Goal: Task Accomplishment & Management: Complete application form

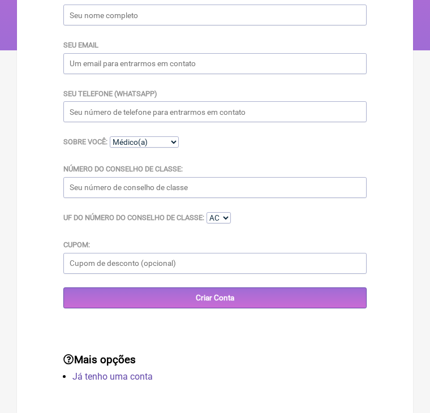
scroll to position [197, 0]
click at [154, 136] on select "Médico(a) Nutricionista Farmaceutico(a) Biomédica(o) Fisioterapeuta Enfermeira(…" at bounding box center [144, 141] width 69 height 11
select select "Nutricionista"
click at [110, 136] on select "Médico(a) Nutricionista Farmaceutico(a) Biomédica(o) Fisioterapeuta Enfermeira(…" at bounding box center [144, 141] width 69 height 11
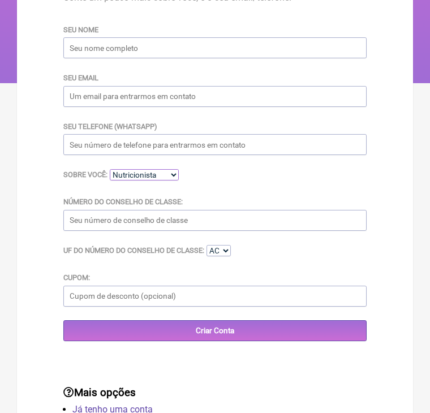
scroll to position [0, 0]
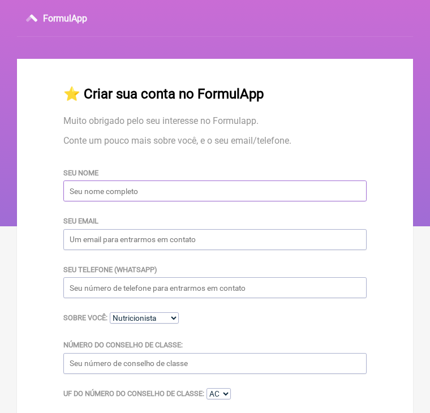
click at [140, 202] on input "Seu nome" at bounding box center [214, 191] width 303 height 21
type input "Évellyn Oliveira"
type input "[EMAIL_ADDRESS][DOMAIN_NAME]"
type input "+5511999082950"
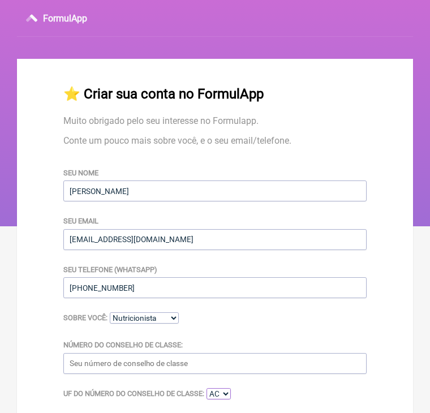
select select "SP"
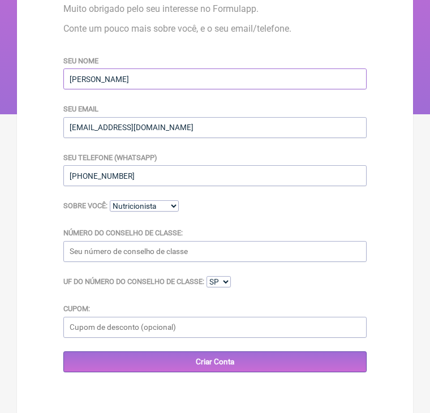
scroll to position [113, 0]
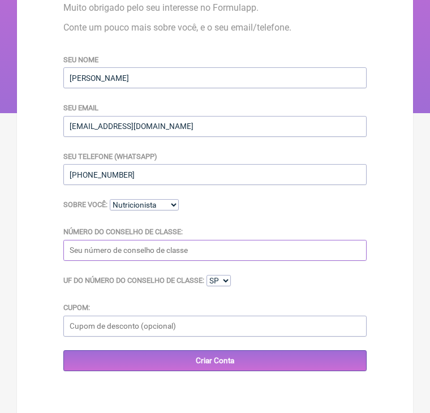
click at [122, 261] on input "Número do Conselho de Classe:" at bounding box center [214, 250] width 303 height 21
click at [107, 261] on input "Número do Conselho de Classe:" at bounding box center [214, 250] width 303 height 21
paste input "84429"
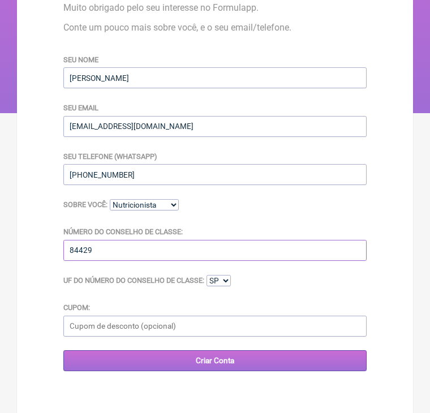
type input "84429"
click at [197, 370] on input "Criar Conta" at bounding box center [214, 360] width 303 height 21
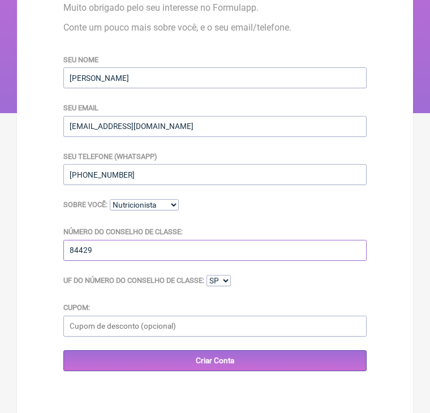
click at [73, 261] on input "84429" at bounding box center [214, 250] width 303 height 21
click at [70, 261] on input "84429" at bounding box center [214, 250] width 303 height 21
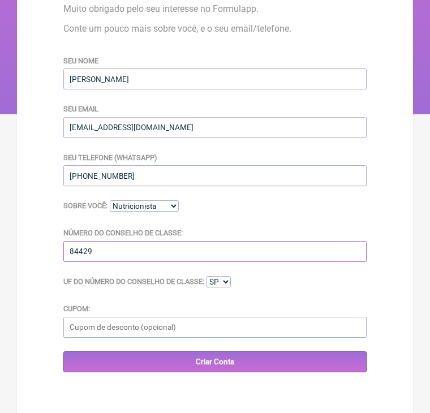
scroll to position [0, 0]
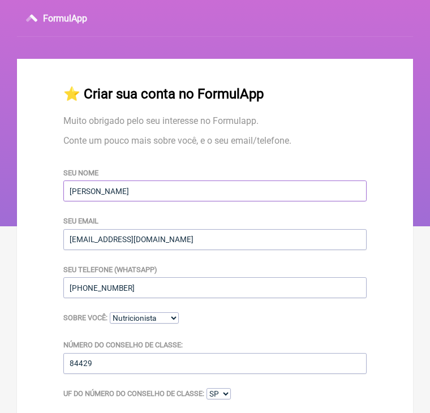
click at [92, 200] on input "Évellyn Oliveira" at bounding box center [214, 191] width 303 height 21
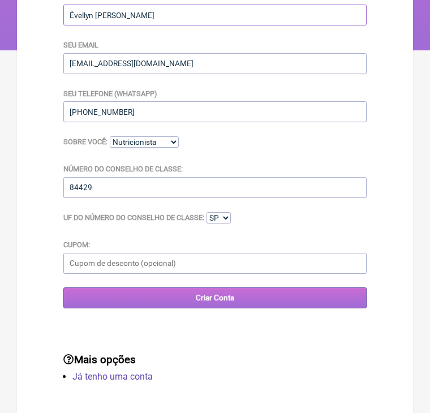
scroll to position [197, 0]
type input "Évellyn Felix Roncati Oliveira"
click at [164, 288] on input "Criar Conta" at bounding box center [214, 298] width 303 height 21
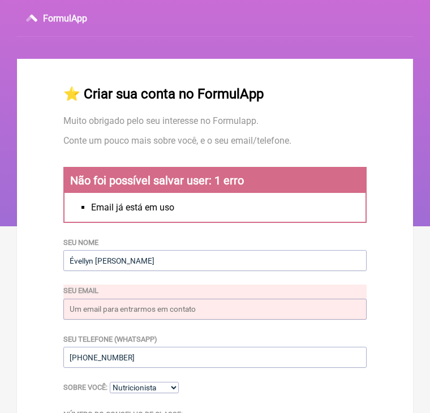
click at [27, 19] on icon at bounding box center [31, 18] width 11 height 18
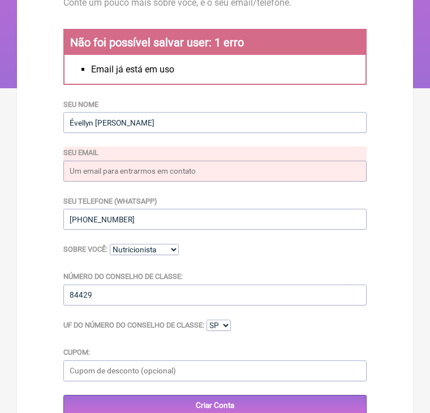
scroll to position [266, 0]
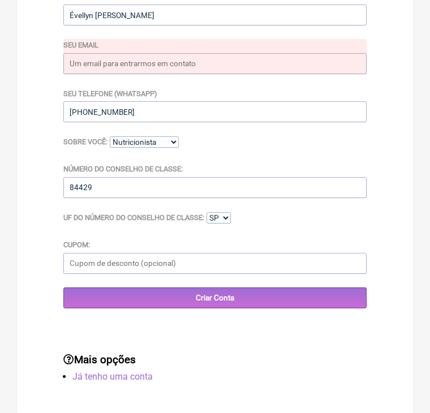
click at [123, 373] on link "Já tenho uma conta" at bounding box center [112, 376] width 80 height 11
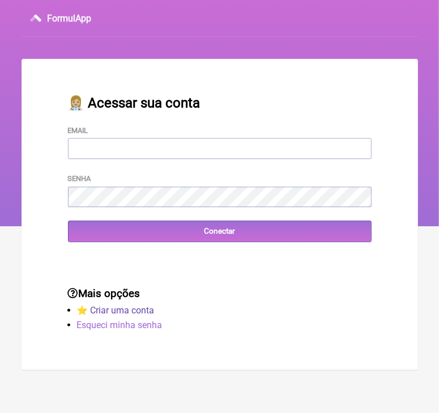
click at [114, 327] on link "Esqueci minha senha" at bounding box center [119, 325] width 85 height 11
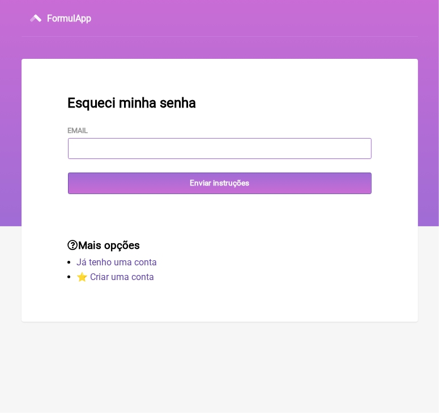
click at [145, 144] on input "Email" at bounding box center [219, 148] width 303 height 21
type input "[EMAIL_ADDRESS][DOMAIN_NAME]"
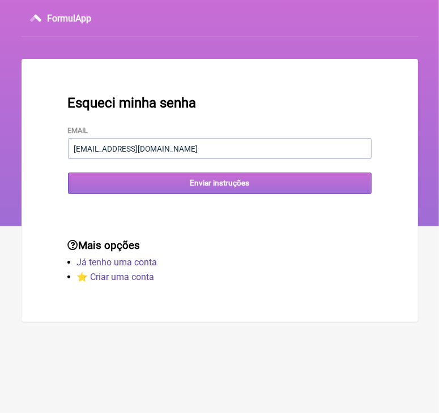
click at [196, 186] on input "Enviar instruções" at bounding box center [219, 183] width 303 height 21
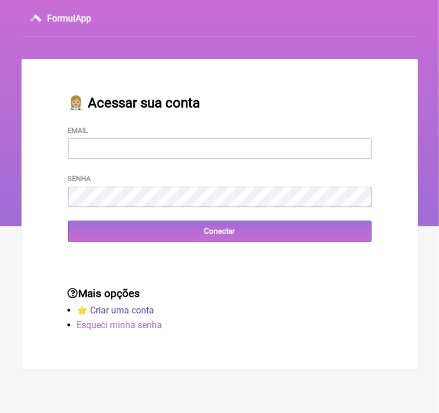
click at [121, 329] on link "Esqueci minha senha" at bounding box center [119, 325] width 85 height 11
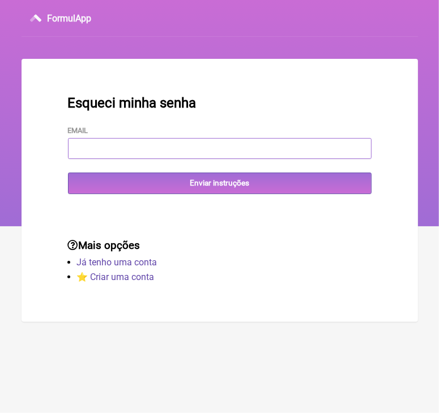
click at [136, 148] on input "Email" at bounding box center [219, 148] width 303 height 21
type input "[EMAIL_ADDRESS][DOMAIN_NAME]"
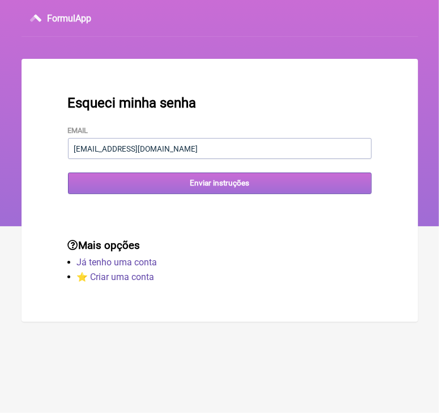
click at [175, 190] on input "Enviar instruções" at bounding box center [219, 183] width 303 height 21
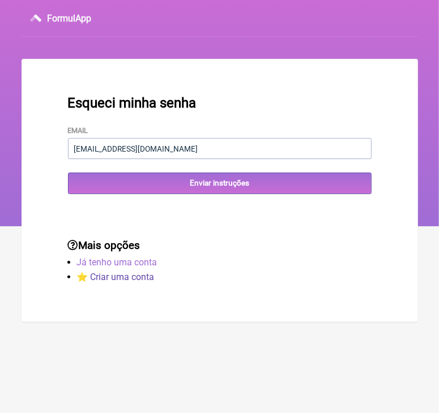
click at [114, 267] on link "Já tenho uma conta" at bounding box center [117, 262] width 80 height 11
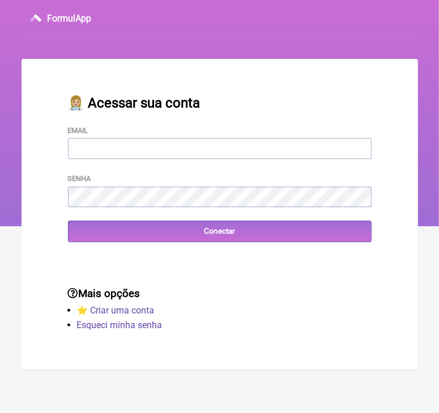
click at [92, 141] on div "Email" at bounding box center [219, 142] width 303 height 35
click at [93, 150] on input "Email" at bounding box center [219, 148] width 303 height 21
type input "[EMAIL_ADDRESS][DOMAIN_NAME]"
click at [107, 328] on link "Esqueci minha senha" at bounding box center [119, 325] width 85 height 11
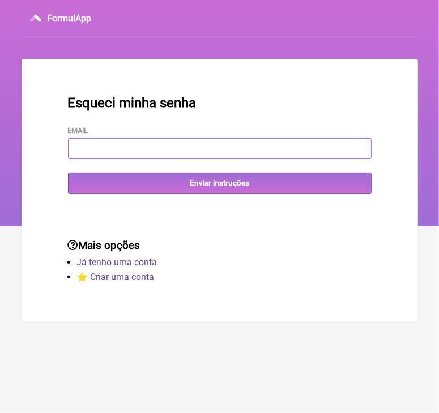
click at [143, 152] on input "Email" at bounding box center [219, 148] width 303 height 21
type input "[EMAIL_ADDRESS][DOMAIN_NAME]"
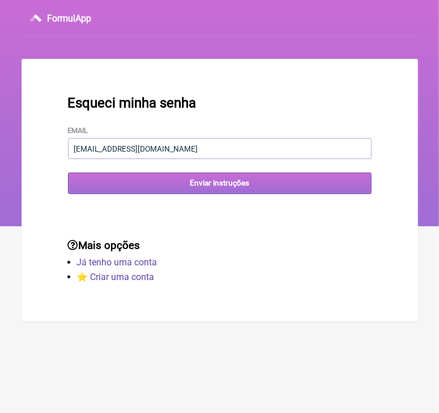
click at [168, 185] on input "Enviar instruções" at bounding box center [219, 183] width 303 height 21
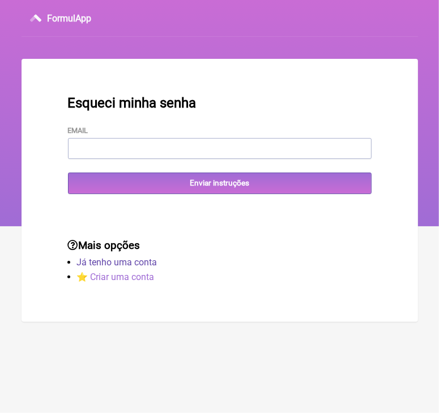
click at [104, 283] on link "⭐️ Criar uma conta" at bounding box center [116, 277] width 78 height 11
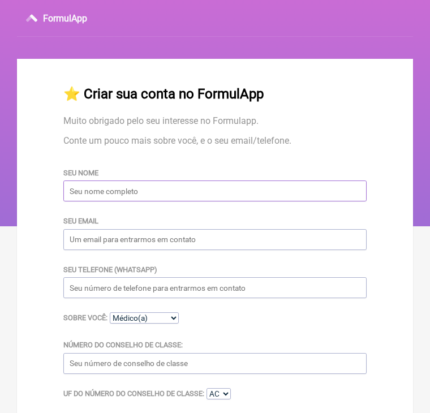
click at [156, 195] on input "Seu nome" at bounding box center [214, 191] width 303 height 21
type input "Évellyn Oliveira"
type input "[EMAIL_ADDRESS][DOMAIN_NAME]"
type input "+5511999082950"
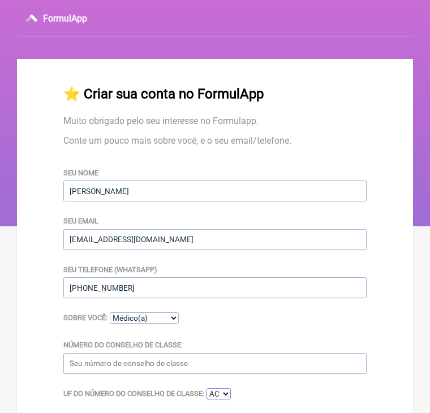
select select "SP"
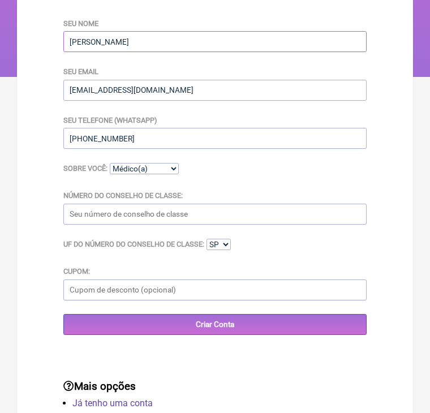
scroll to position [170, 0]
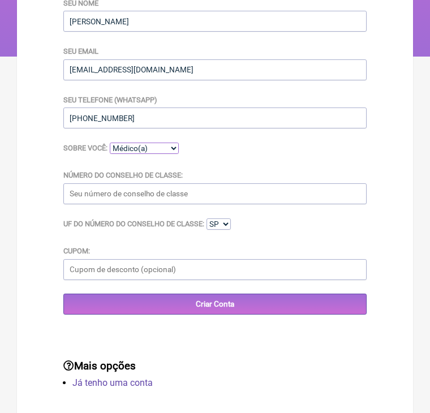
click at [166, 154] on select "Médico(a) Nutricionista Farmaceutico(a) Biomédica(o) Fisioterapeuta Enfermeira(…" at bounding box center [144, 148] width 69 height 11
select select "Nutricionista"
click at [110, 154] on select "Médico(a) Nutricionista Farmaceutico(a) Biomédica(o) Fisioterapeuta Enfermeira(…" at bounding box center [144, 148] width 69 height 11
click at [97, 204] on input "Número do Conselho de Classe:" at bounding box center [214, 193] width 303 height 21
type input "84429"
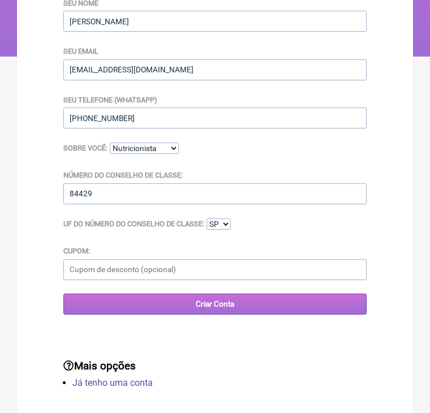
click at [156, 315] on input "Criar Conta" at bounding box center [214, 304] width 303 height 21
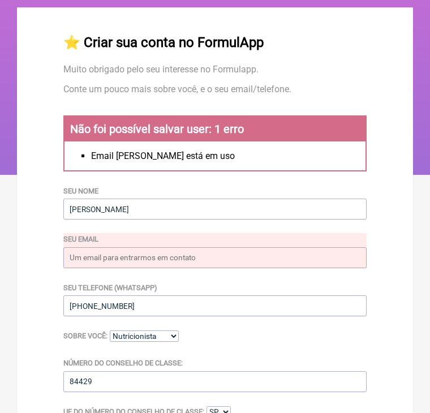
scroll to position [113, 0]
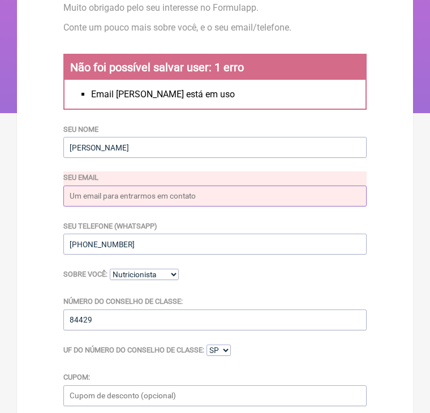
click at [101, 207] on input "Seu email" at bounding box center [214, 196] width 303 height 21
click at [122, 207] on input "Seu email" at bounding box center [214, 196] width 303 height 21
click at [121, 204] on input "Seu email" at bounding box center [214, 196] width 303 height 21
click at [84, 205] on input "evelltnfr1@gmail.com" at bounding box center [214, 196] width 303 height 21
click at [86, 206] on input "evelltnfr1@gmail.com" at bounding box center [214, 196] width 303 height 21
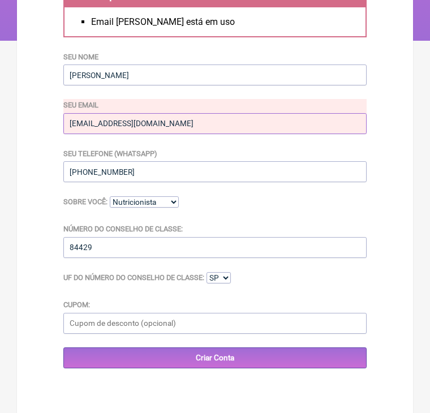
scroll to position [266, 0]
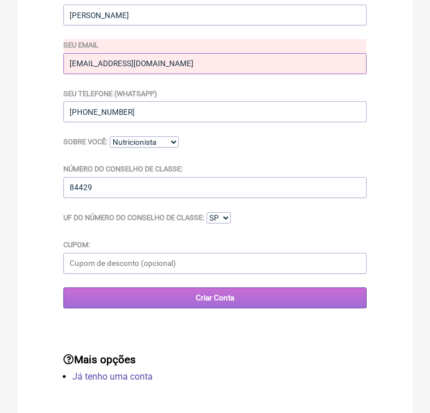
type input "evellynfr1@gmail.com"
click at [165, 293] on input "Criar Conta" at bounding box center [214, 298] width 303 height 21
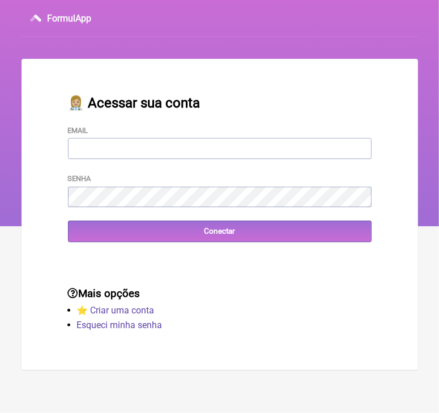
click at [129, 145] on input "Email" at bounding box center [219, 148] width 303 height 21
type input "[EMAIL_ADDRESS][DOMAIN_NAME]"
click at [140, 329] on link "Esqueci minha senha" at bounding box center [119, 325] width 85 height 11
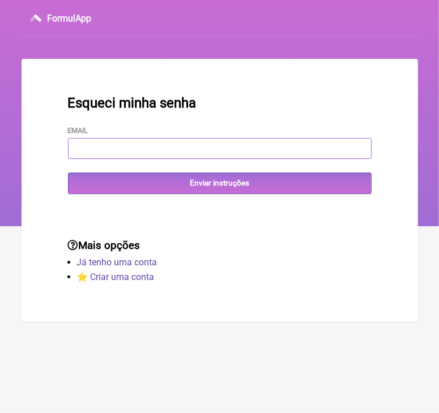
click at [143, 147] on input "Email" at bounding box center [219, 148] width 303 height 21
type input "[EMAIL_ADDRESS][DOMAIN_NAME]"
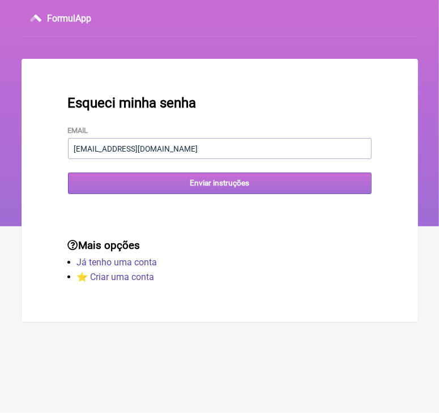
click at [172, 179] on input "Enviar instruções" at bounding box center [219, 183] width 303 height 21
